Goal: Transaction & Acquisition: Purchase product/service

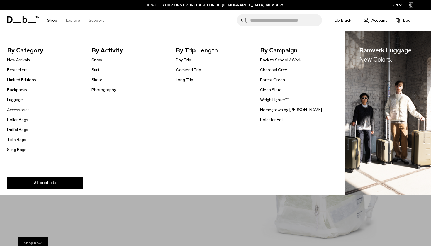
click at [15, 90] on link "Backpacks" at bounding box center [17, 90] width 20 height 6
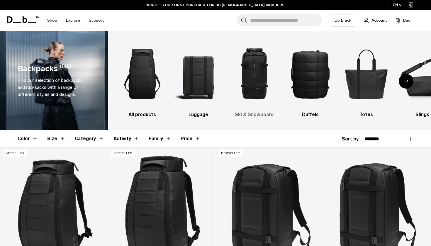
click at [256, 82] on img "3 / 10" at bounding box center [255, 74] width 46 height 69
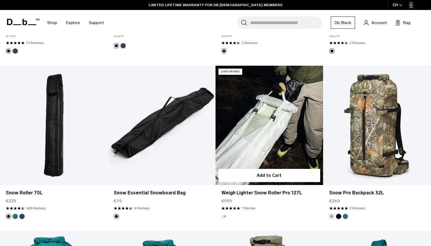
scroll to position [589, 0]
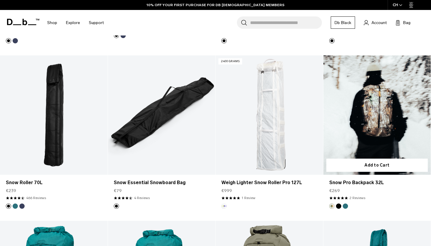
click at [337, 206] on button "Black Out" at bounding box center [338, 206] width 5 height 5
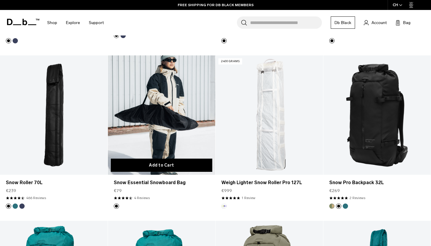
click at [166, 165] on button "Add to Cart" at bounding box center [162, 165] width 102 height 13
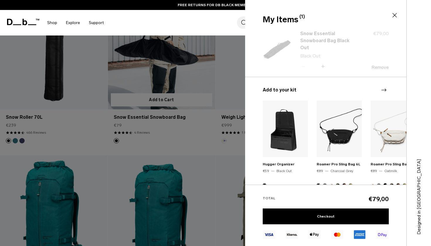
scroll to position [656, 0]
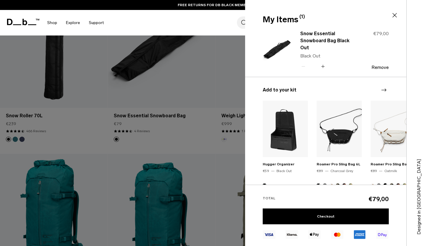
click at [181, 151] on div at bounding box center [215, 123] width 431 height 246
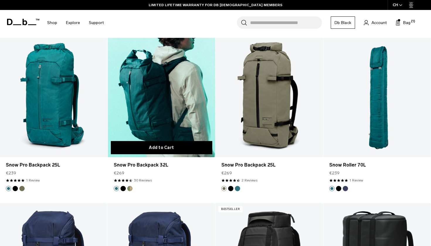
scroll to position [772, 0]
click at [147, 149] on button "Add to Cart" at bounding box center [162, 147] width 102 height 13
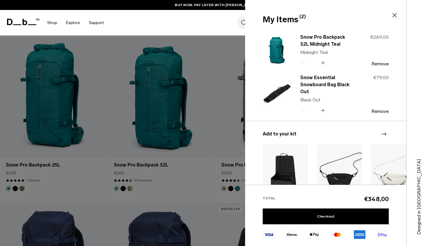
click at [178, 196] on div at bounding box center [215, 123] width 431 height 246
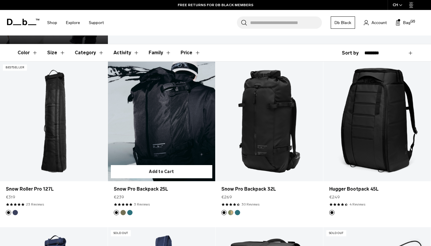
scroll to position [114, 0]
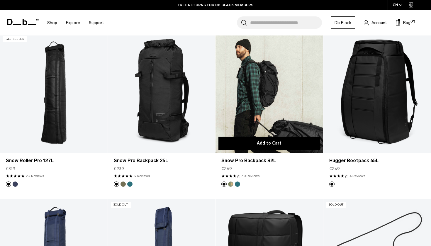
click at [248, 147] on button "Add to Cart" at bounding box center [270, 143] width 102 height 13
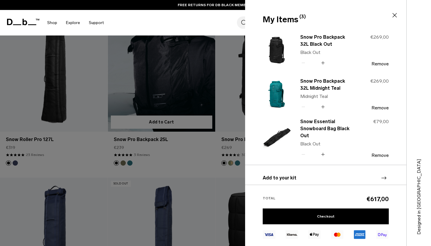
scroll to position [214, 0]
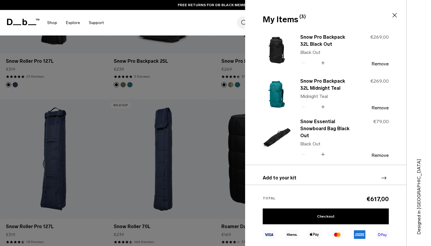
click at [187, 155] on div at bounding box center [215, 123] width 431 height 246
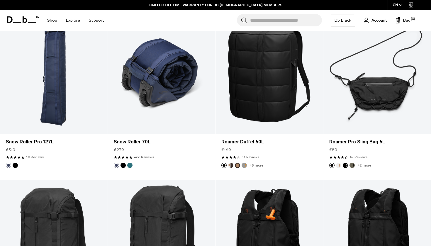
scroll to position [408, 0]
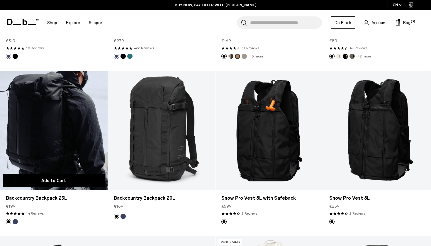
click at [74, 178] on button "Add to Cart" at bounding box center [54, 180] width 102 height 13
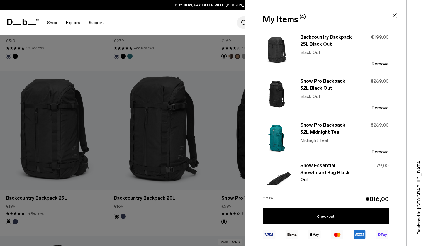
click at [79, 146] on div at bounding box center [215, 123] width 431 height 246
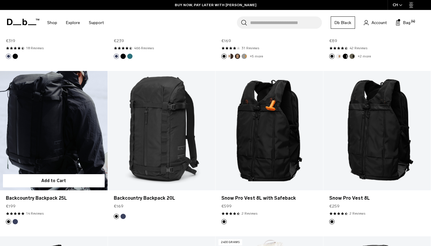
click at [84, 141] on link "Backcountry Backpack 25L" at bounding box center [54, 130] width 108 height 119
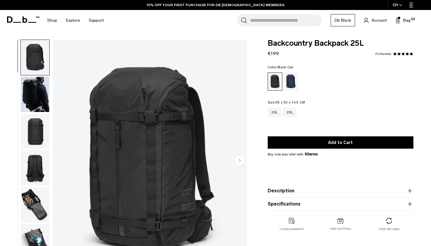
click at [240, 160] on icon "Next slide" at bounding box center [239, 160] width 9 height 9
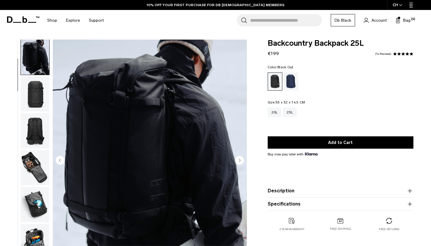
click at [240, 160] on icon "Next slide" at bounding box center [239, 160] width 1 height 3
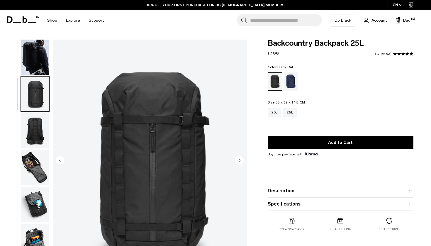
scroll to position [74, 0]
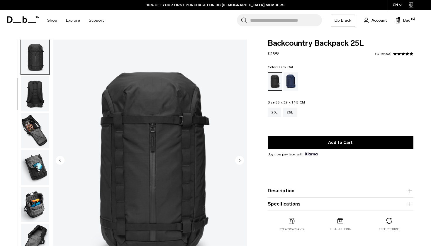
click at [240, 160] on icon "Next slide" at bounding box center [239, 160] width 1 height 3
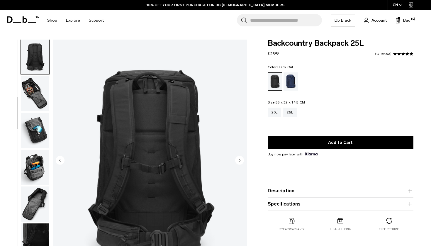
click at [240, 160] on icon "Next slide" at bounding box center [239, 160] width 1 height 3
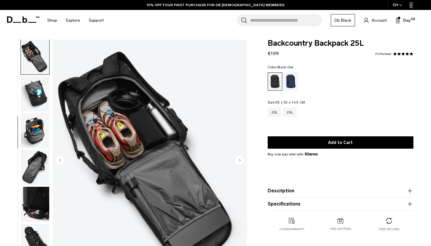
scroll to position [149, 0]
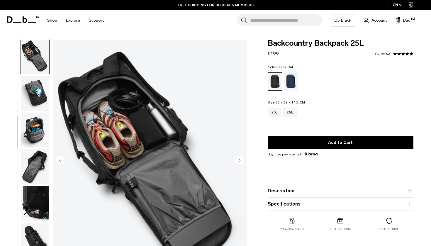
click at [240, 160] on icon "Next slide" at bounding box center [239, 160] width 1 height 3
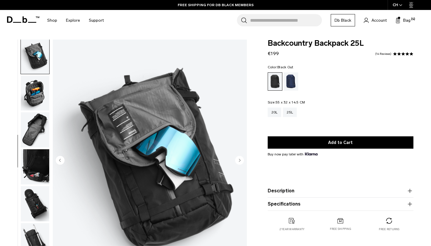
scroll to position [186, 0]
click at [240, 160] on icon "Next slide" at bounding box center [239, 160] width 1 height 3
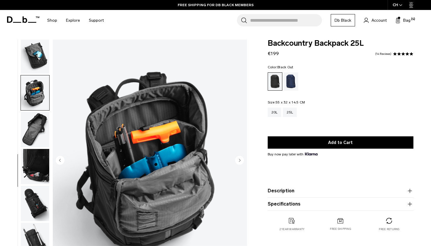
scroll to position [202, 0]
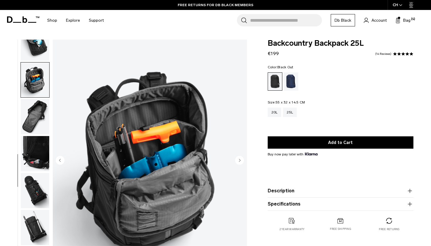
click at [240, 160] on circle "Next slide" at bounding box center [239, 160] width 9 height 9
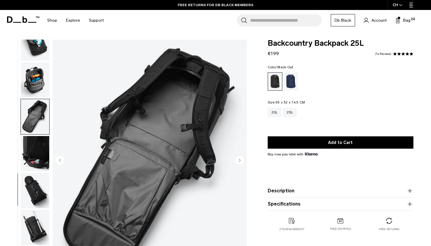
click at [240, 160] on icon "Next slide" at bounding box center [239, 160] width 1 height 3
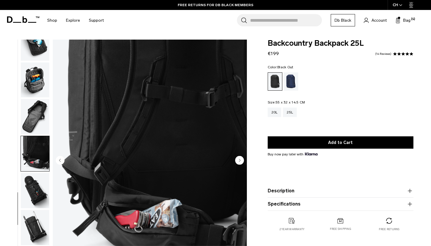
click at [240, 160] on circle "Next slide" at bounding box center [239, 160] width 9 height 9
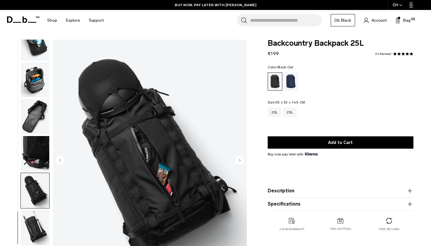
click at [241, 159] on circle "Next slide" at bounding box center [239, 160] width 9 height 9
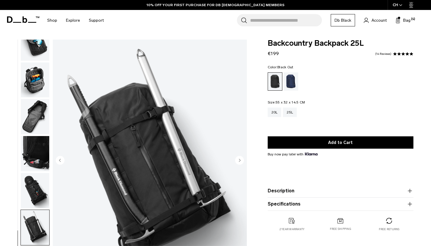
click at [241, 160] on circle "Next slide" at bounding box center [239, 160] width 9 height 9
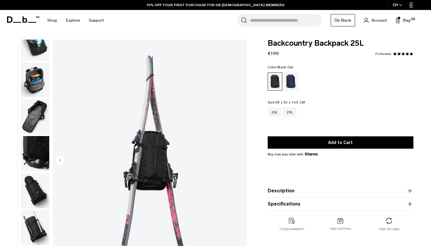
click at [241, 160] on img "12 / 12" at bounding box center [150, 161] width 194 height 243
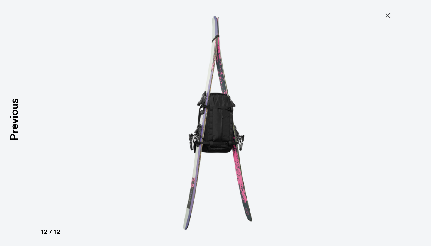
click at [241, 160] on img at bounding box center [216, 123] width 264 height 246
click at [386, 16] on icon at bounding box center [388, 15] width 9 height 9
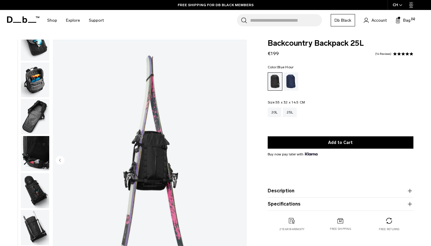
click at [291, 85] on div "Blue Hour" at bounding box center [291, 81] width 15 height 18
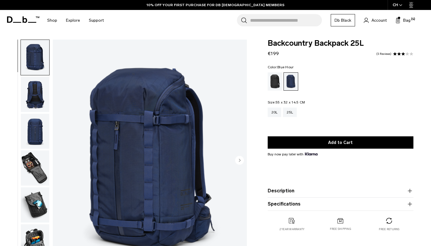
click at [239, 161] on circle "Next slide" at bounding box center [239, 160] width 9 height 9
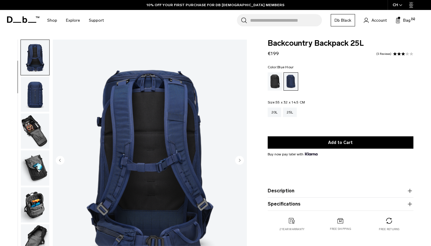
click at [239, 161] on circle "Next slide" at bounding box center [239, 160] width 9 height 9
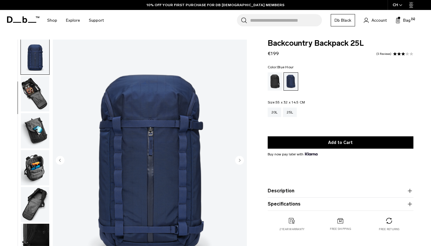
click at [239, 161] on circle "Next slide" at bounding box center [239, 160] width 9 height 9
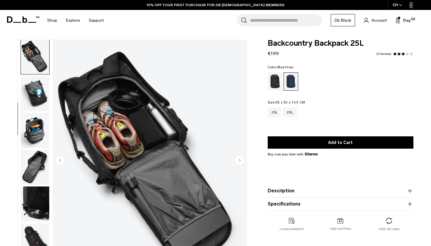
click at [239, 161] on circle "Next slide" at bounding box center [239, 160] width 9 height 9
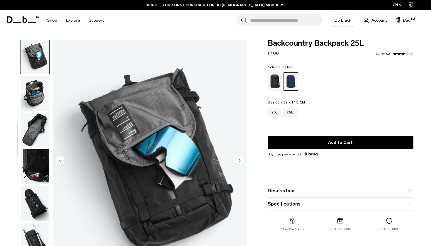
click at [239, 161] on circle "Next slide" at bounding box center [239, 160] width 9 height 9
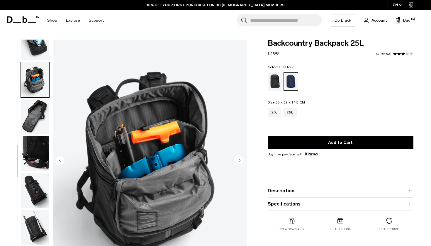
click at [239, 161] on circle "Next slide" at bounding box center [239, 160] width 9 height 9
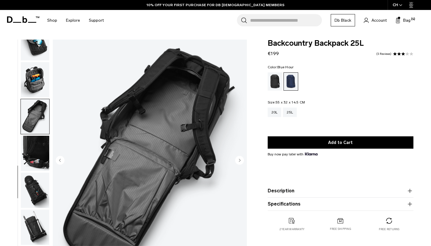
click at [239, 161] on circle "Next slide" at bounding box center [239, 160] width 9 height 9
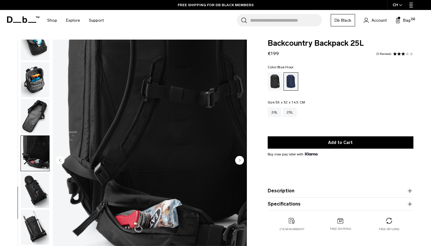
click at [239, 161] on circle "Next slide" at bounding box center [239, 160] width 9 height 9
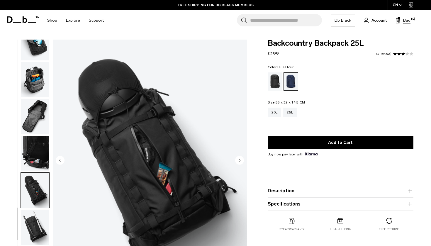
click at [407, 18] on span "Bag" at bounding box center [407, 20] width 7 height 6
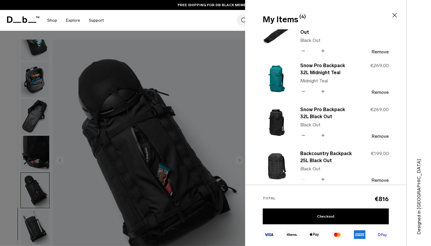
scroll to position [16, 0]
click at [283, 121] on img at bounding box center [277, 122] width 28 height 35
click at [307, 110] on link "Snow Pro Backpack 32L Black Out" at bounding box center [327, 113] width 52 height 14
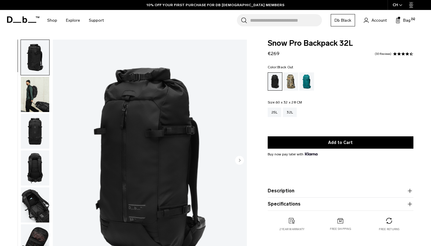
click at [240, 160] on icon "Next slide" at bounding box center [239, 160] width 1 height 3
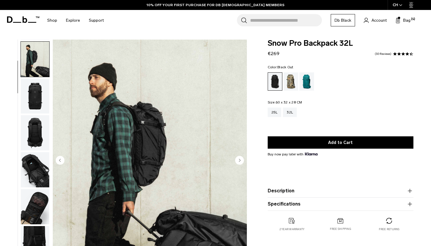
scroll to position [37, 0]
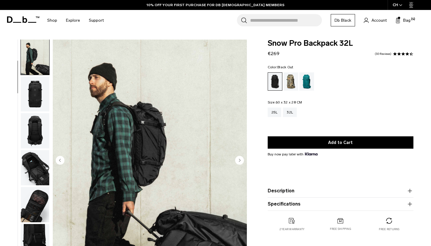
click at [240, 160] on icon "Next slide" at bounding box center [239, 160] width 1 height 3
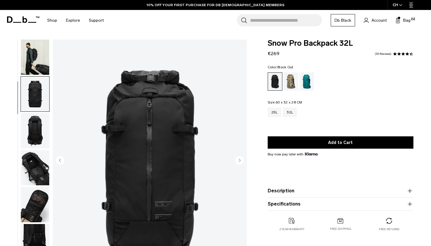
scroll to position [74, 0]
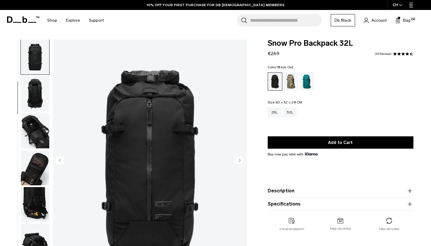
click at [240, 160] on icon "Next slide" at bounding box center [239, 160] width 1 height 3
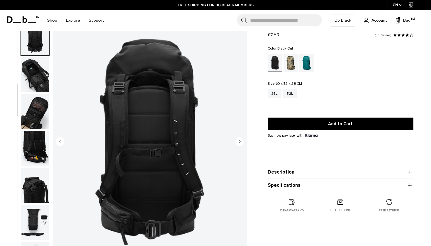
scroll to position [30, 0]
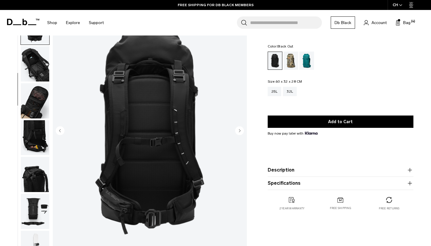
click at [239, 133] on circle "Next slide" at bounding box center [239, 130] width 9 height 9
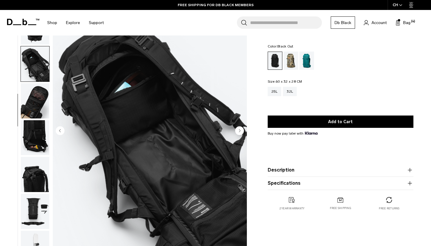
scroll to position [149, 0]
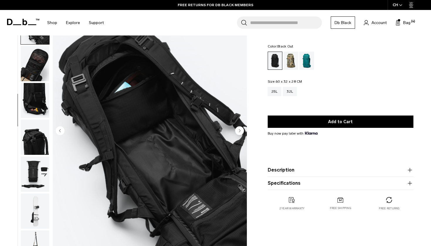
click at [239, 133] on circle "Next slide" at bounding box center [239, 130] width 9 height 9
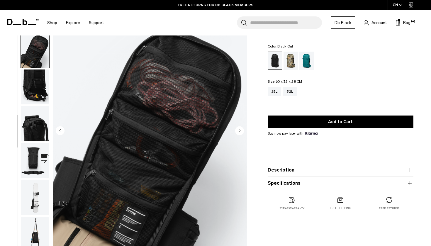
click at [239, 133] on circle "Next slide" at bounding box center [239, 130] width 9 height 9
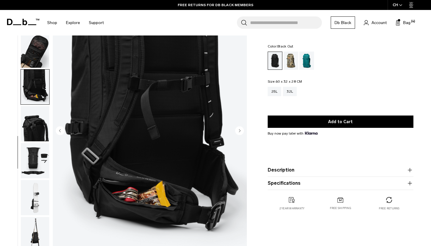
click at [239, 133] on circle "Next slide" at bounding box center [239, 130] width 9 height 9
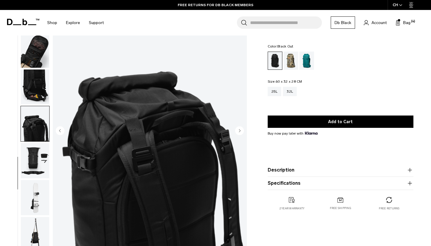
click at [239, 133] on circle "Next slide" at bounding box center [239, 130] width 9 height 9
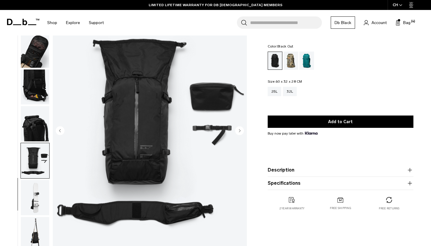
click at [239, 133] on circle "Next slide" at bounding box center [239, 130] width 9 height 9
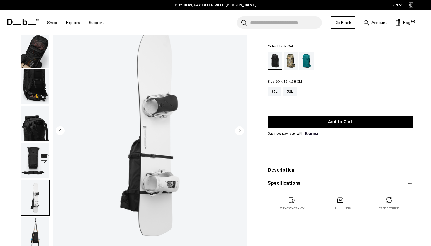
click at [239, 134] on circle "Next slide" at bounding box center [239, 130] width 9 height 9
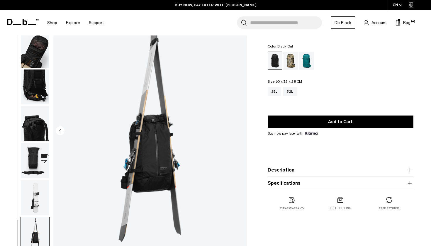
click at [239, 134] on img "11 / 11" at bounding box center [150, 131] width 194 height 243
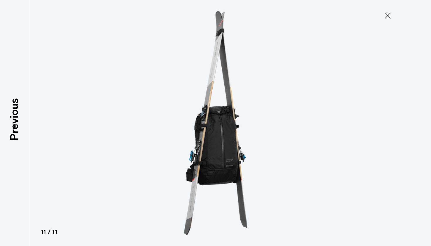
click at [387, 16] on icon at bounding box center [388, 16] width 6 height 6
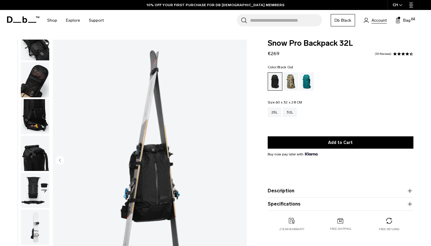
scroll to position [0, 0]
